Goal: Task Accomplishment & Management: Use online tool/utility

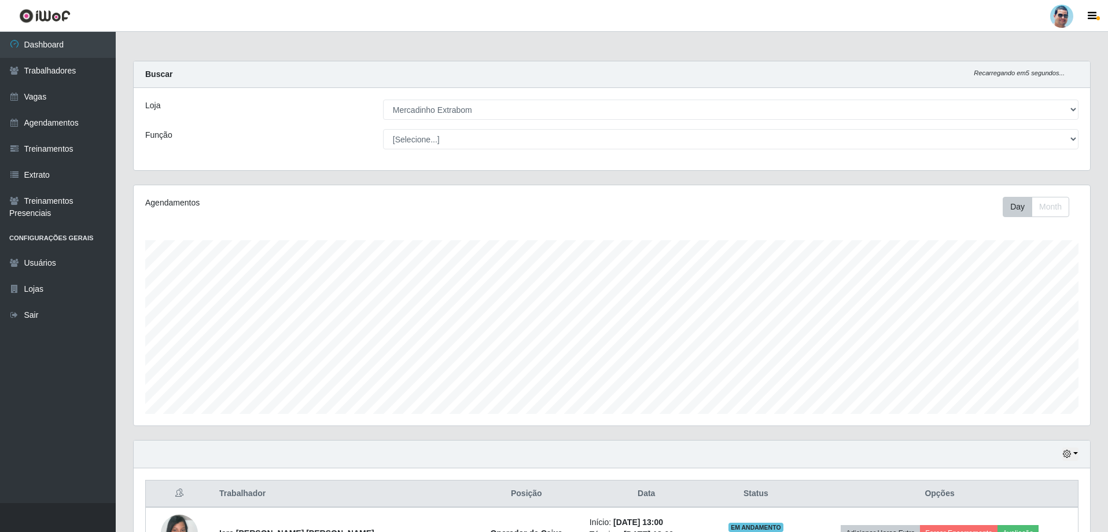
select select "175"
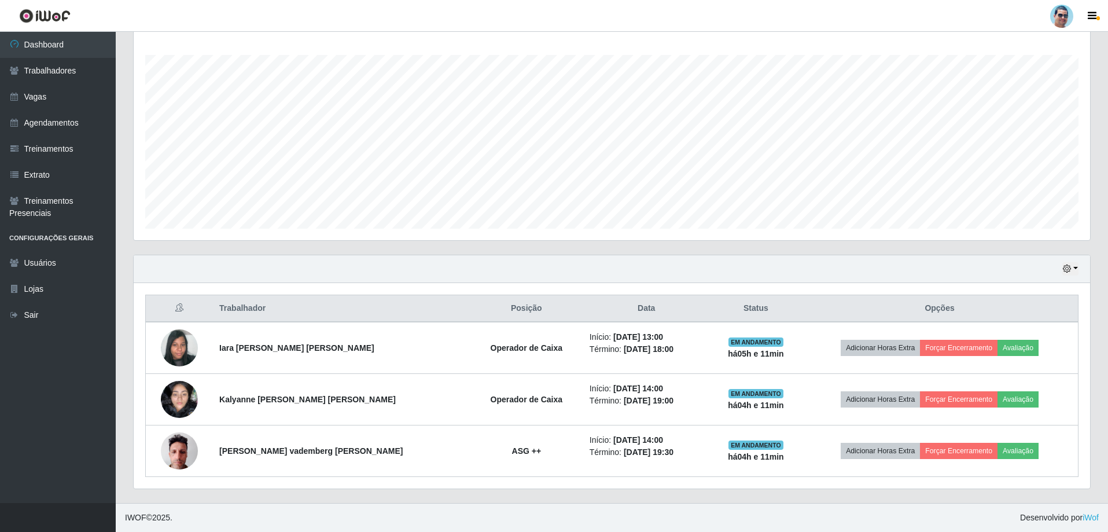
scroll to position [240, 956]
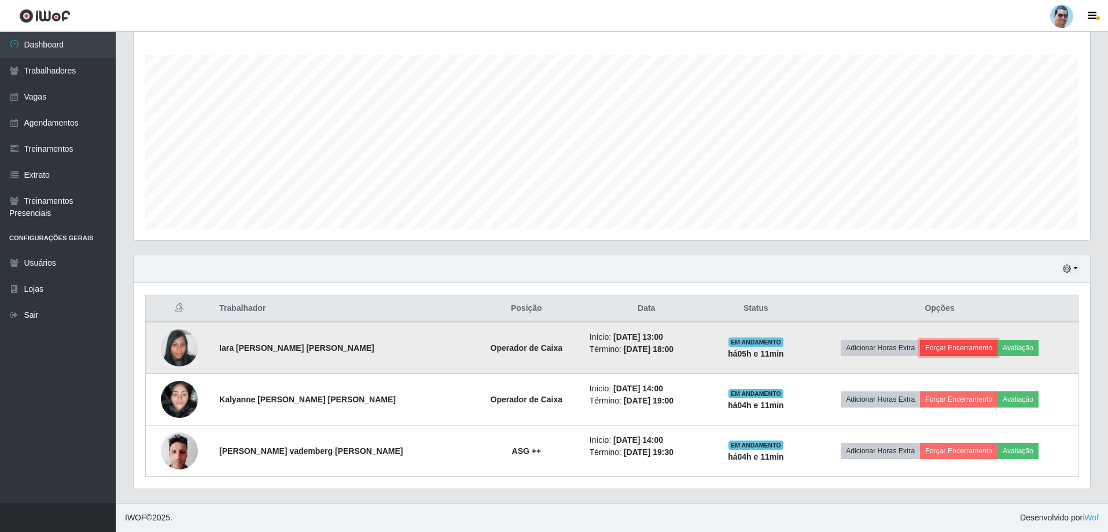
click at [982, 345] on button "Forçar Encerramento" at bounding box center [959, 348] width 78 height 16
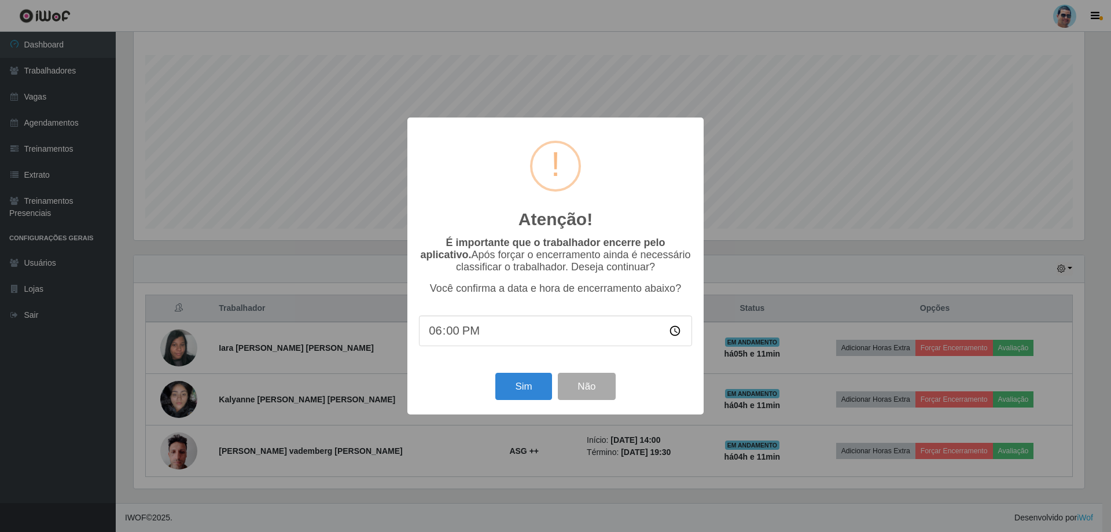
click at [452, 329] on input "18:00" at bounding box center [555, 330] width 273 height 31
type input "18:09"
click at [510, 389] on button "Sim" at bounding box center [523, 386] width 56 height 27
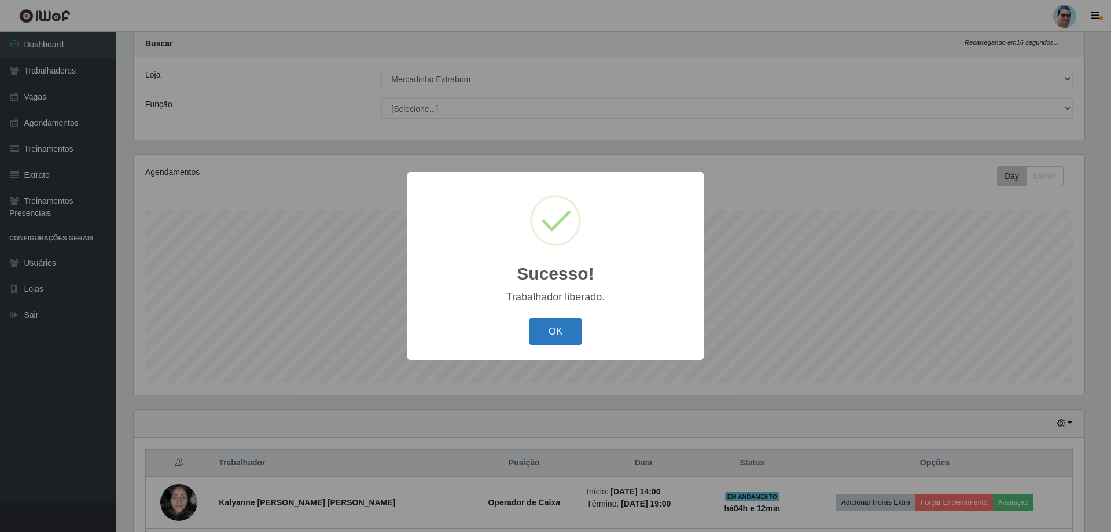
click at [579, 333] on button "OK" at bounding box center [556, 331] width 54 height 27
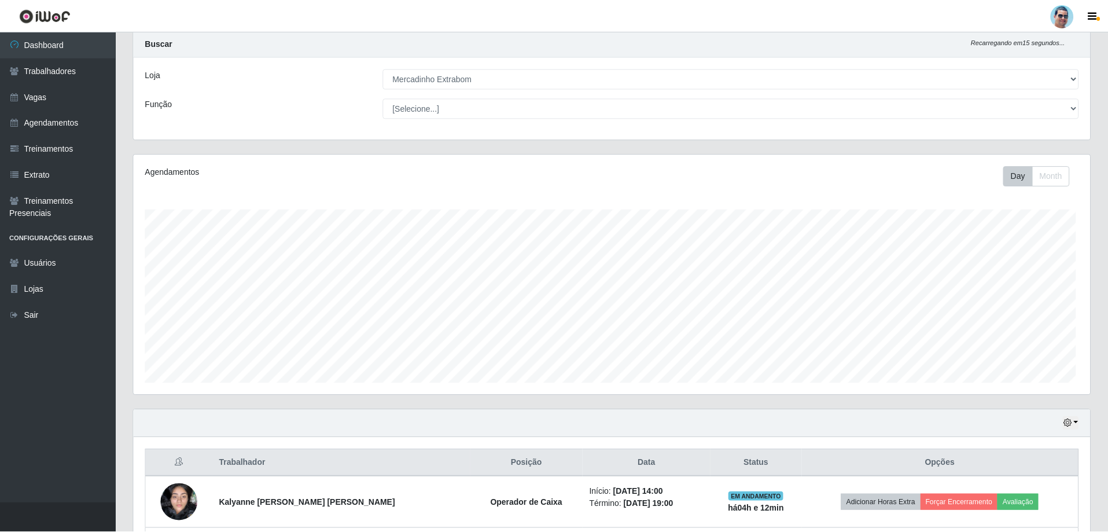
scroll to position [240, 956]
